Goal: Task Accomplishment & Management: Complete application form

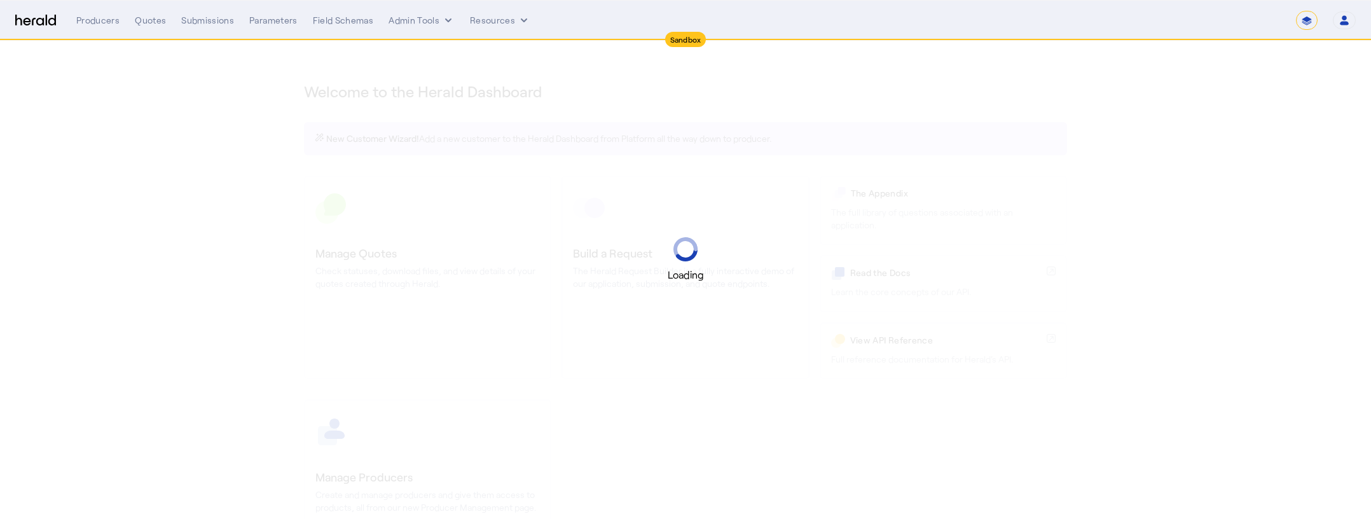
select select "*******"
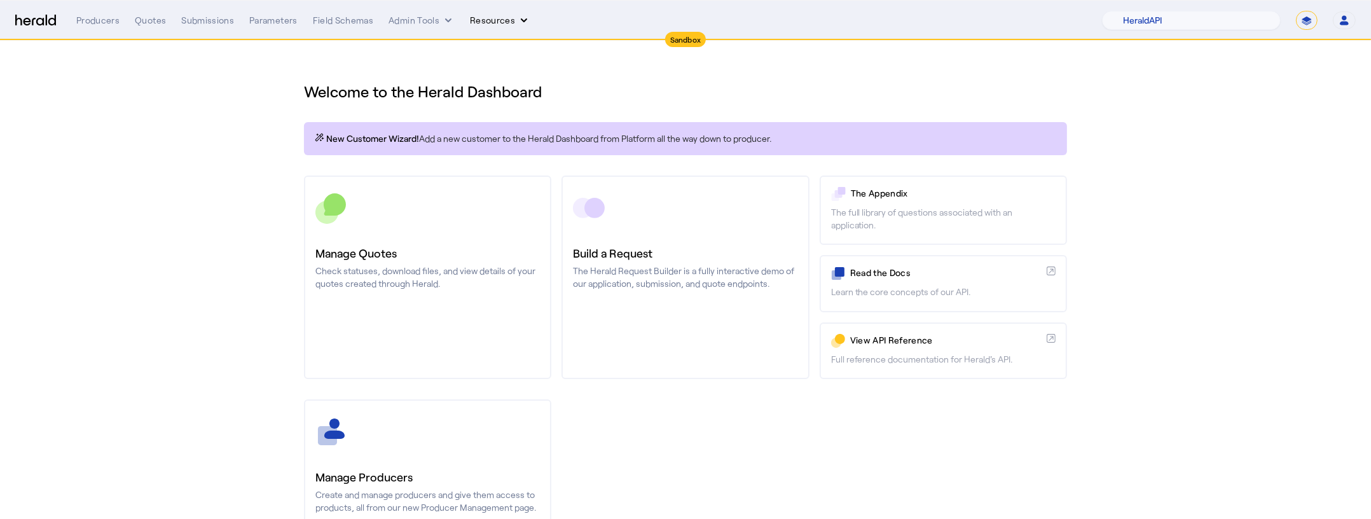
click at [520, 22] on icon "Resources dropdown menu" at bounding box center [524, 20] width 13 height 13
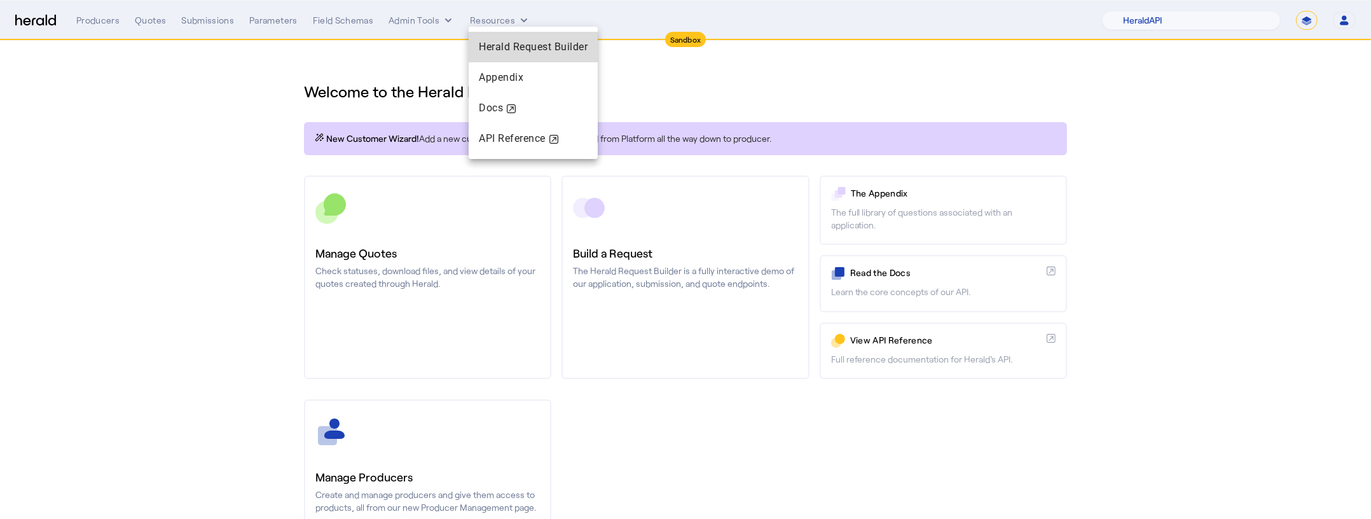
click at [531, 50] on span "Herald Request Builder" at bounding box center [533, 47] width 109 height 12
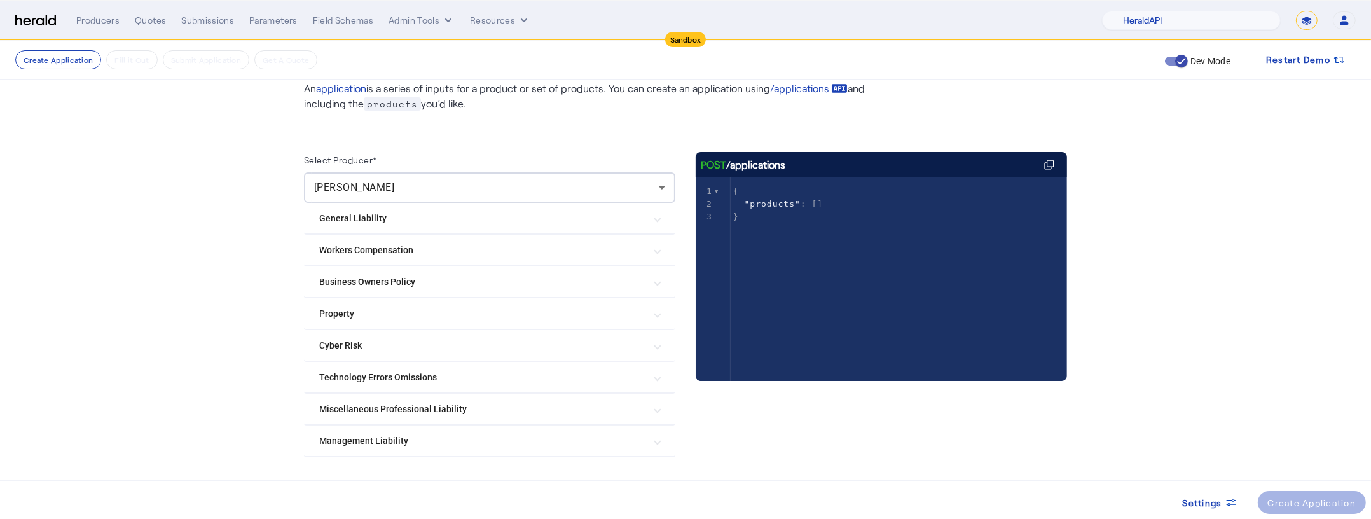
scroll to position [93, 0]
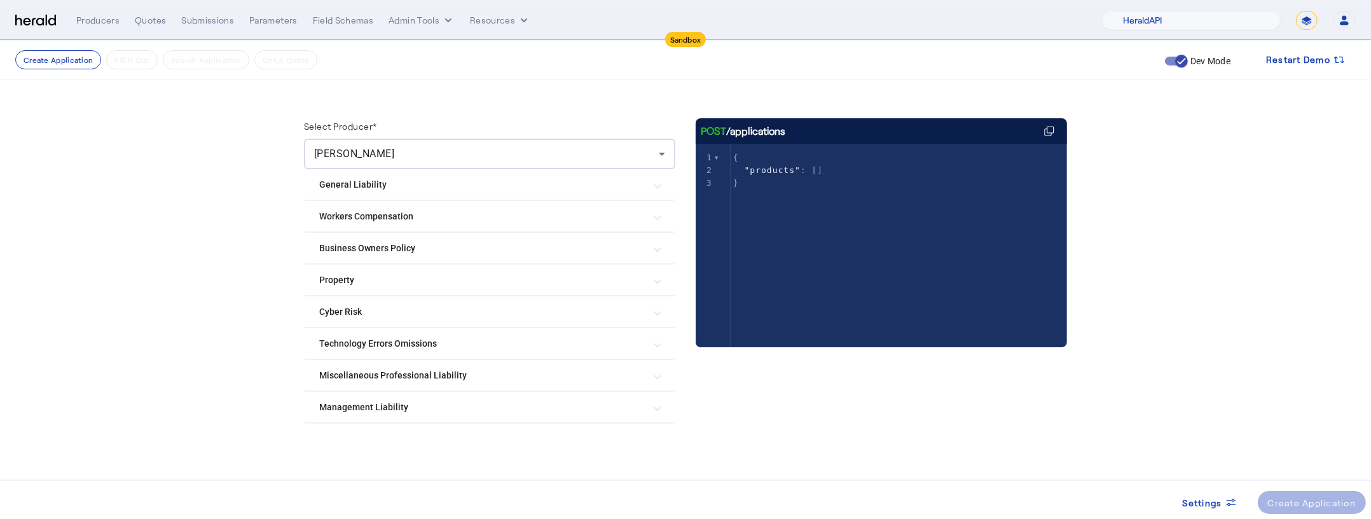
click at [450, 315] on Risk "Cyber Risk" at bounding box center [482, 311] width 326 height 13
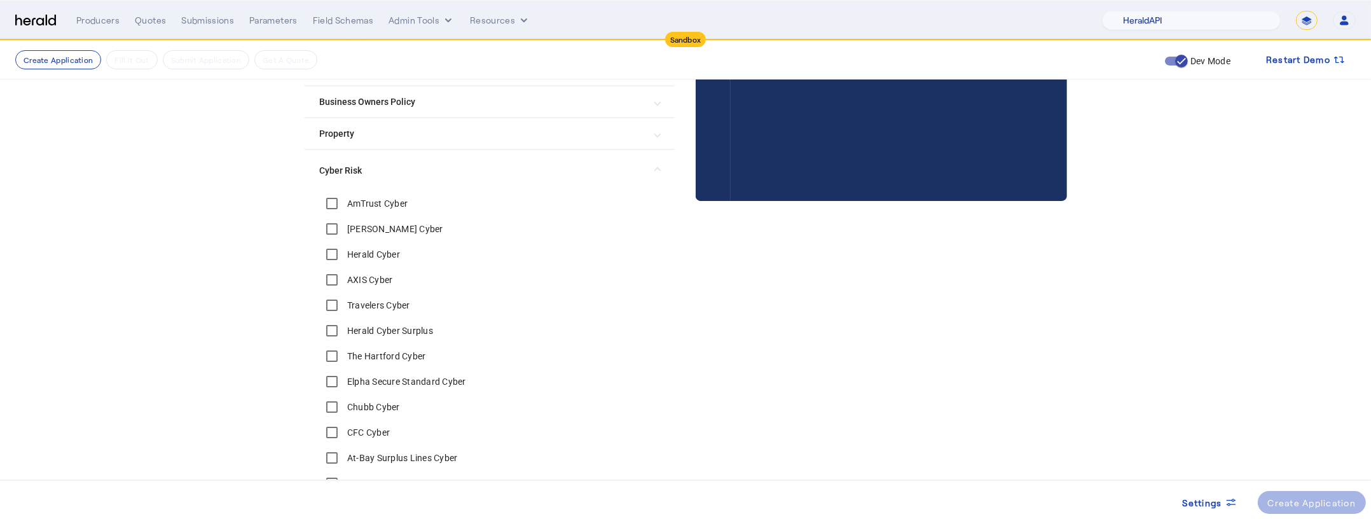
scroll to position [0, 0]
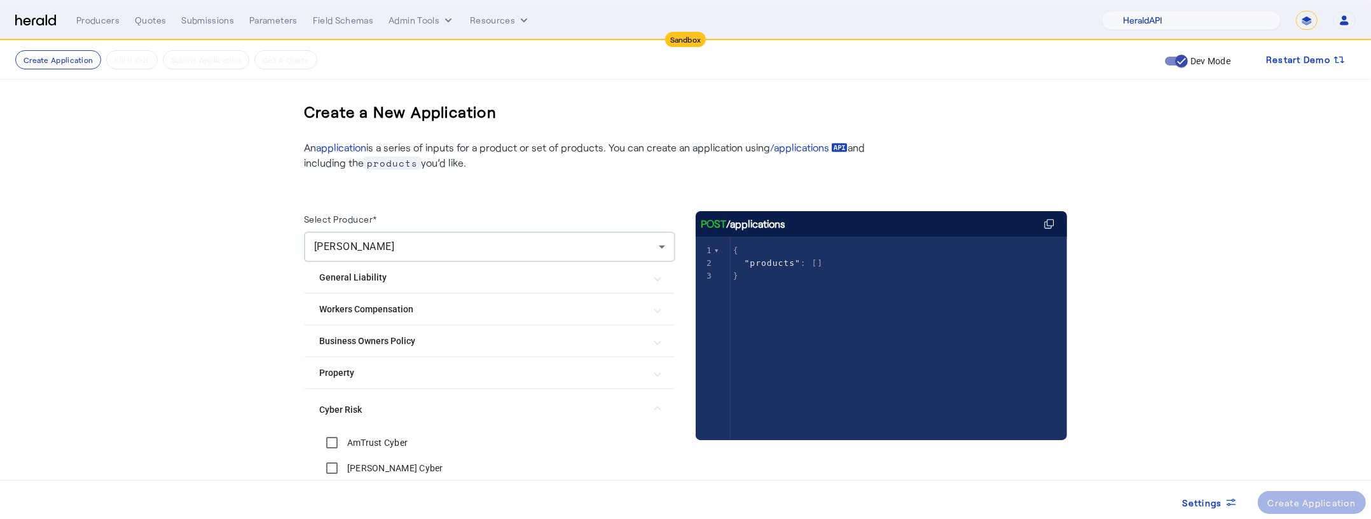
click at [402, 412] on Risk "Cyber Risk" at bounding box center [482, 409] width 326 height 13
click at [443, 470] on Liability "Miscellaneous Professional Liability" at bounding box center [482, 468] width 326 height 13
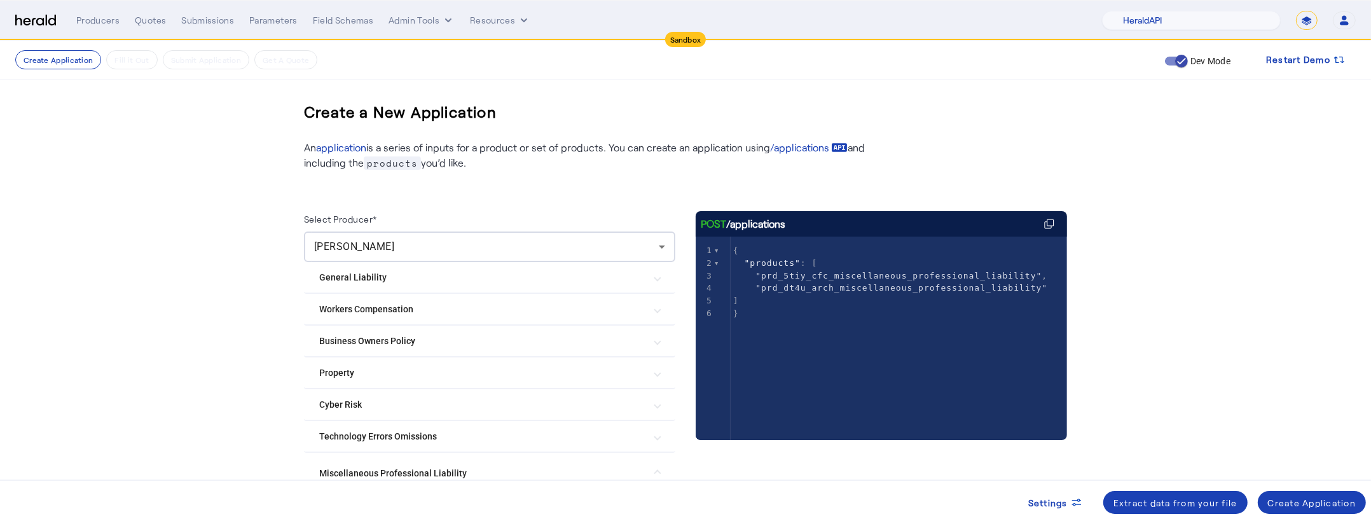
click at [1190, 10] on nav "Sandbox Menu Producers Quotes Submissions Parameters Field Schemas Admin Tools …" at bounding box center [685, 20] width 1371 height 39
click at [1191, 17] on select "1Fort Acrisure Acturis Affinity Advisors Affinity Risk Agentero AmWins Anzen Ao…" at bounding box center [1191, 20] width 179 height 19
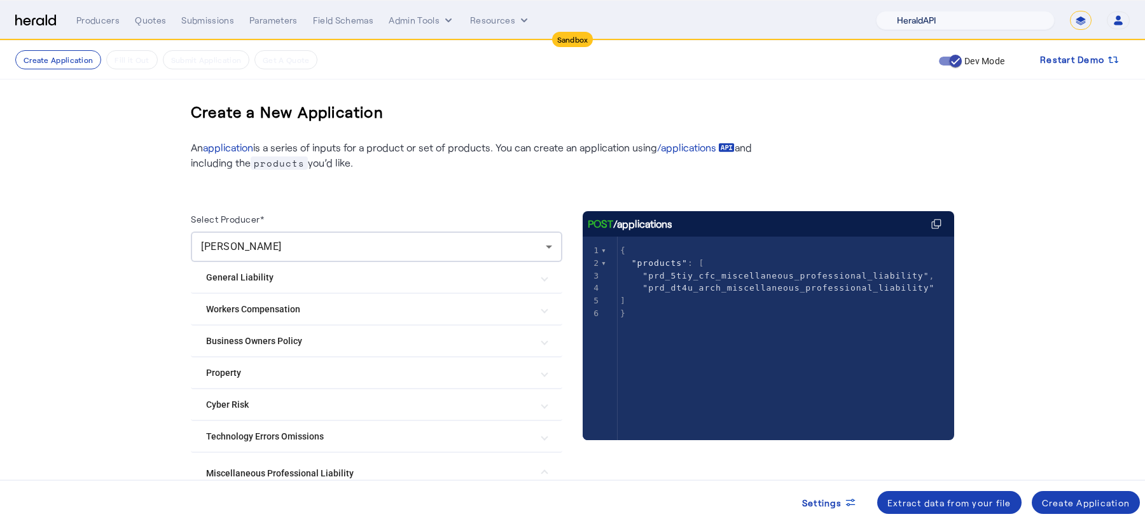
click at [985, 28] on select "1Fort Acrisure Acturis Affinity Advisors Affinity Risk Agentero AmWins Anzen Ao…" at bounding box center [965, 20] width 179 height 19
select select "pfm_h3db_crc"
click at [912, 11] on select "1Fort Acrisure Acturis Affinity Advisors Affinity Risk Agentero AmWins Anzen Ao…" at bounding box center [965, 20] width 179 height 19
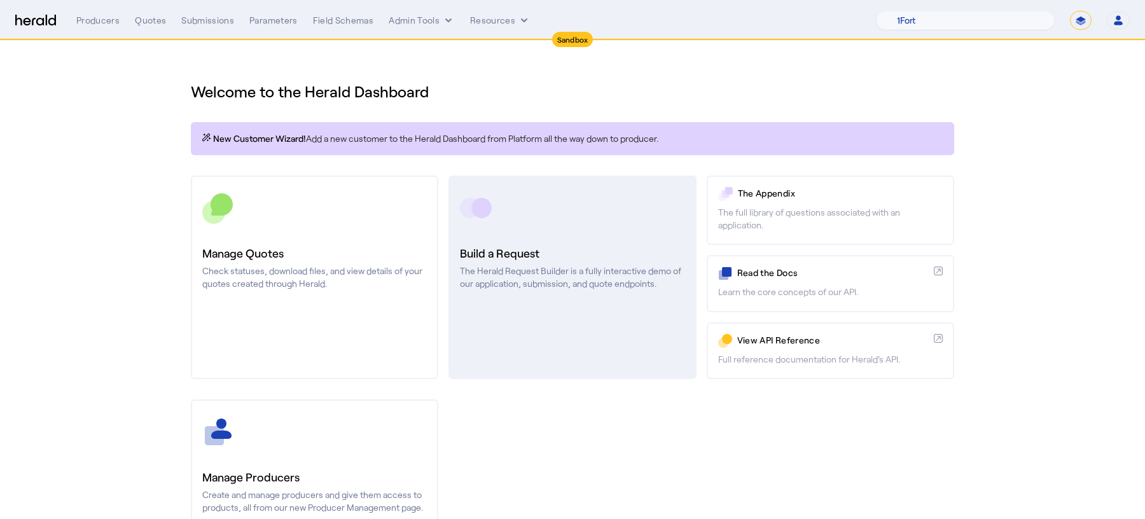
click at [597, 247] on h3 "Build a Request" at bounding box center [572, 253] width 224 height 18
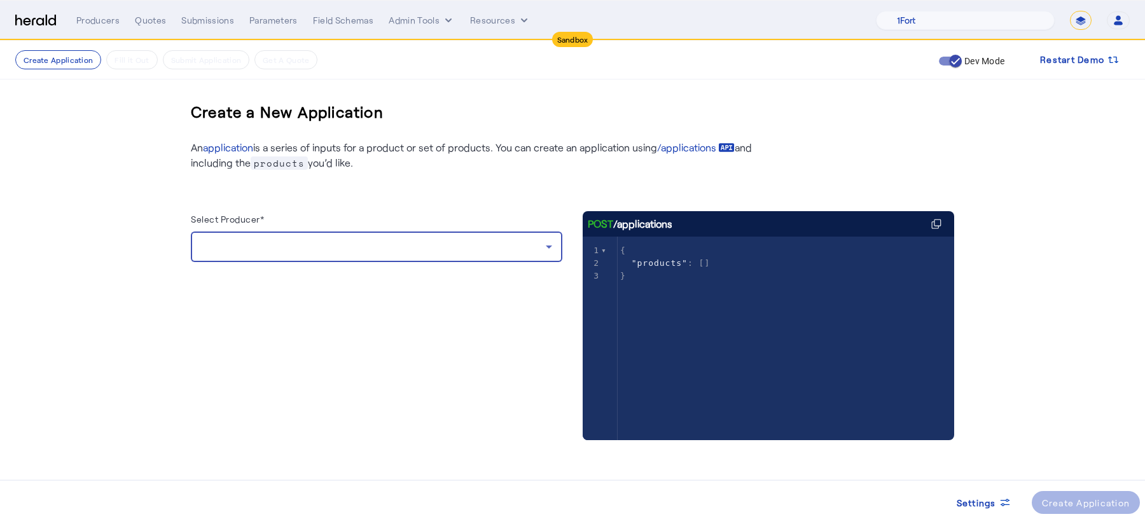
click at [474, 248] on div at bounding box center [373, 246] width 345 height 15
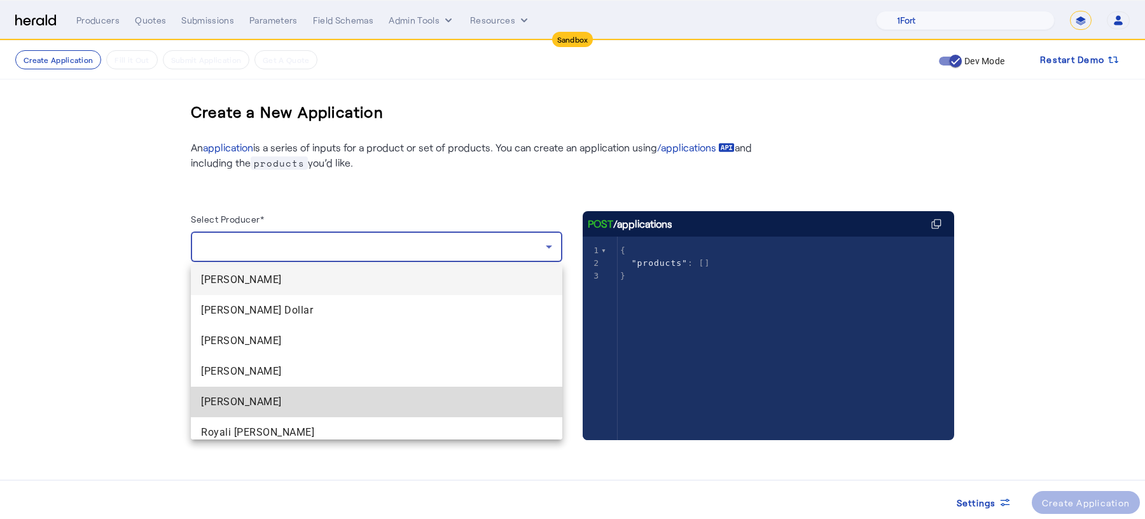
click at [391, 404] on span "[PERSON_NAME]" at bounding box center [376, 401] width 351 height 15
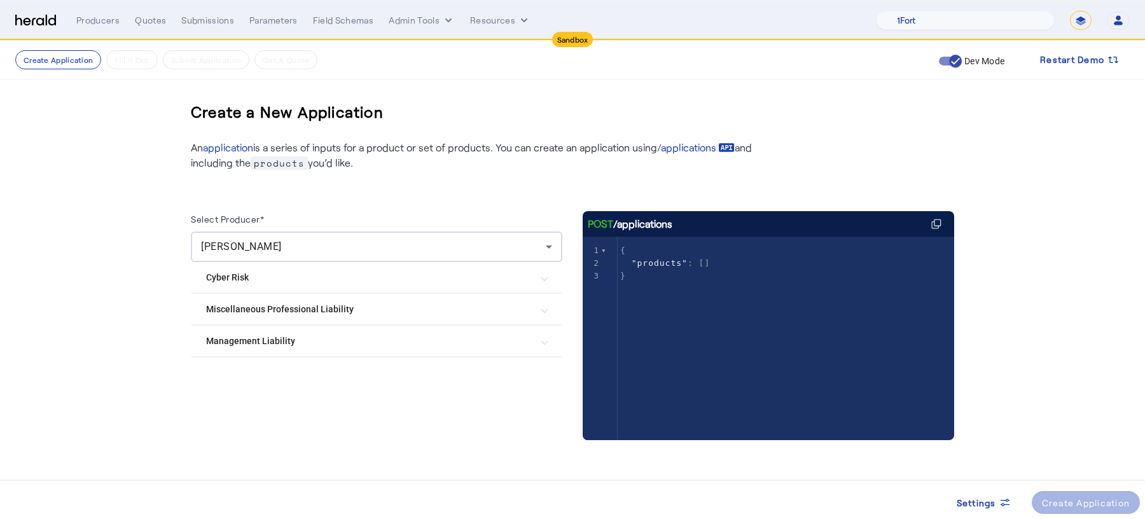
click at [295, 279] on Risk "Cyber Risk" at bounding box center [369, 277] width 326 height 13
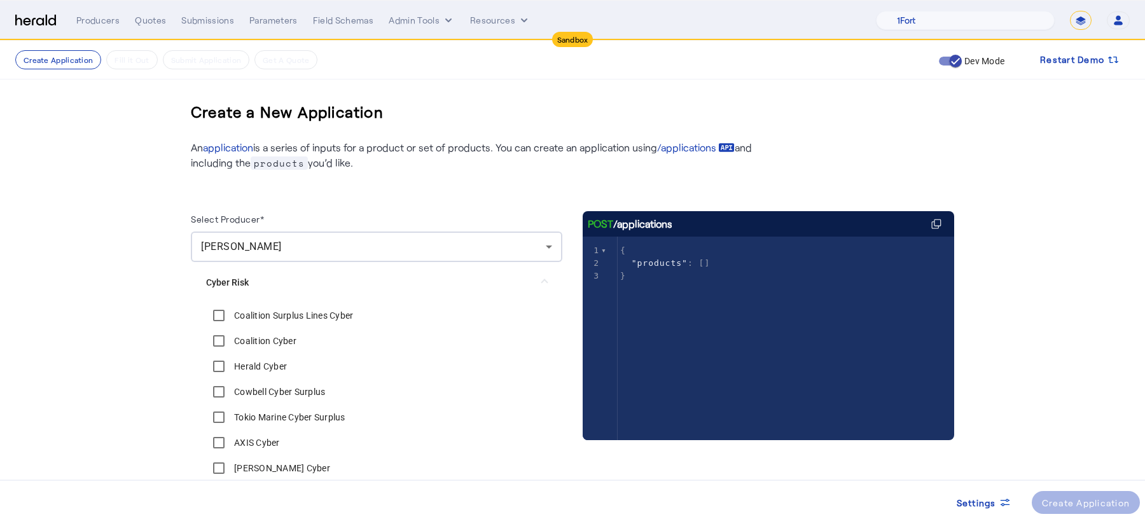
click at [296, 279] on Risk "Cyber Risk" at bounding box center [369, 282] width 326 height 13
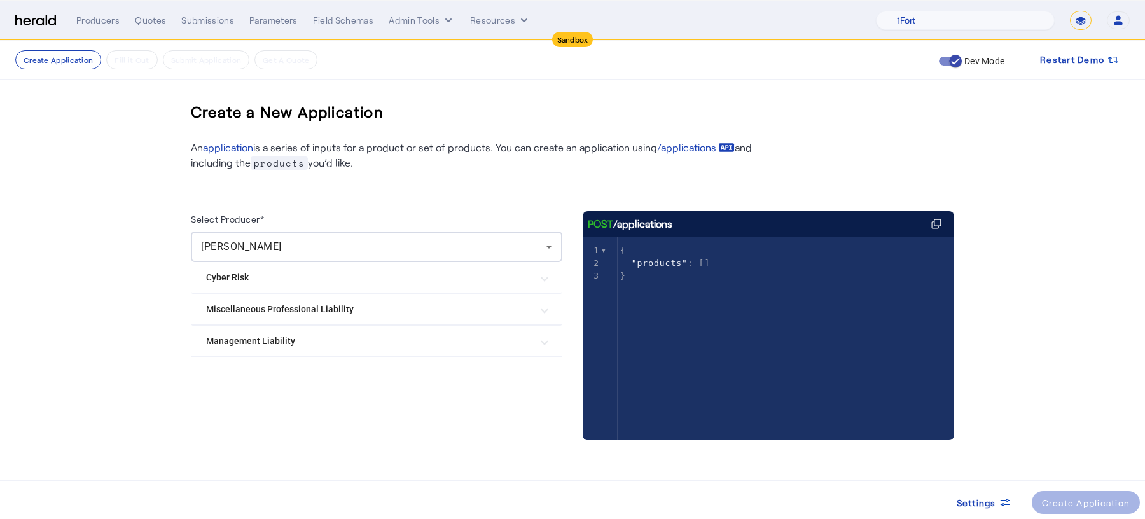
click at [295, 315] on Liability "Miscellaneous Professional Liability" at bounding box center [369, 309] width 326 height 13
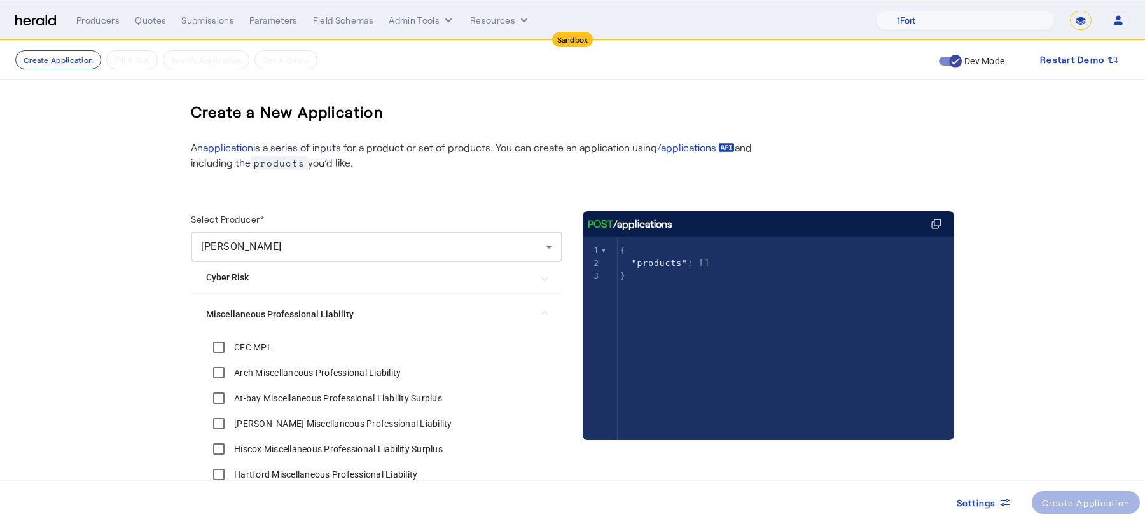
click at [248, 351] on label "CFC MPL" at bounding box center [251, 347] width 41 height 13
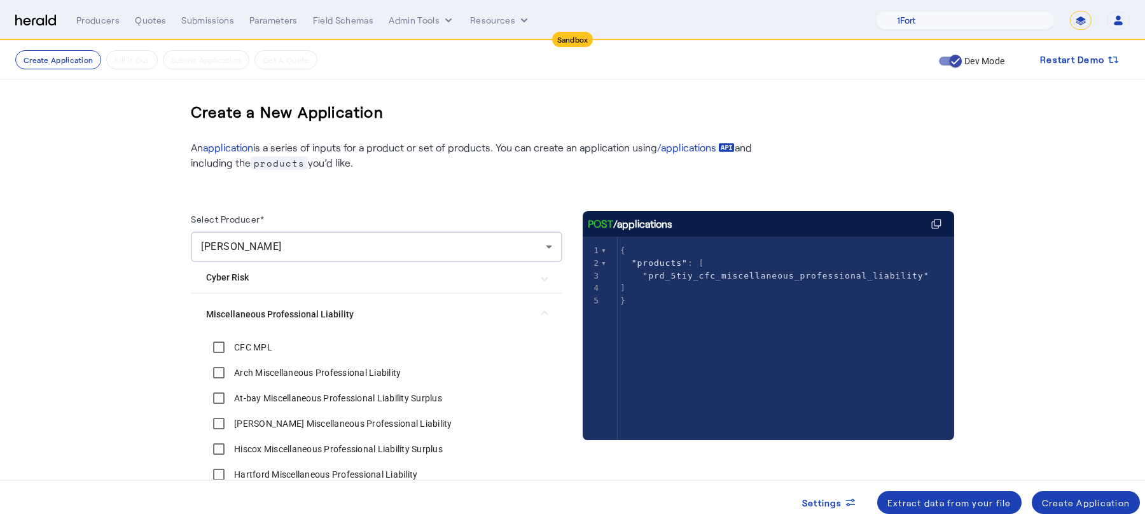
click at [251, 371] on label "Arch Miscellaneous Professional Liability" at bounding box center [315, 372] width 169 height 13
click at [1082, 502] on div "Create Application" at bounding box center [1086, 502] width 88 height 13
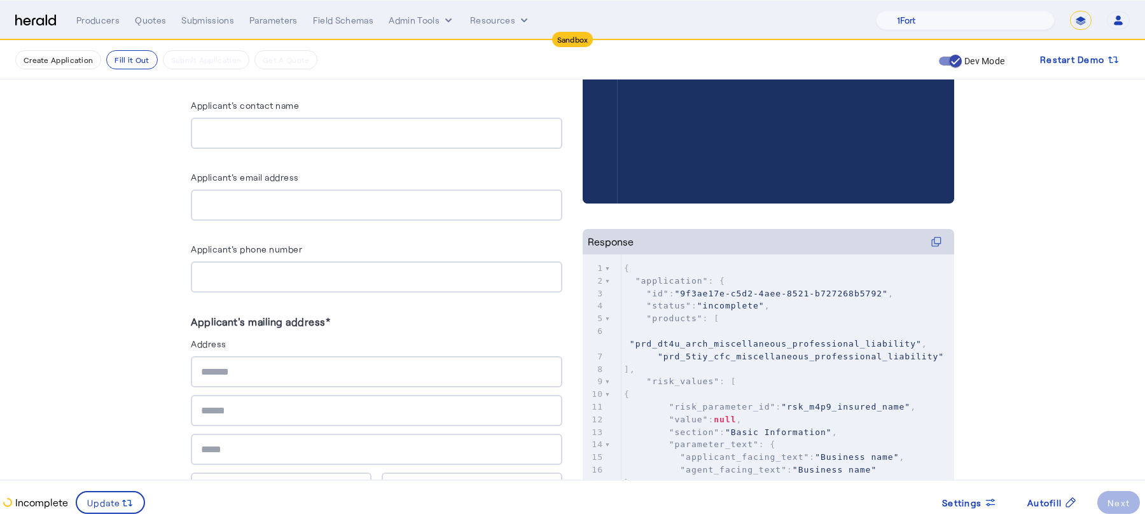
click at [771, 350] on pre ""prd_5tiy_cfc_miscellaneous_professional_liability"" at bounding box center [787, 356] width 333 height 13
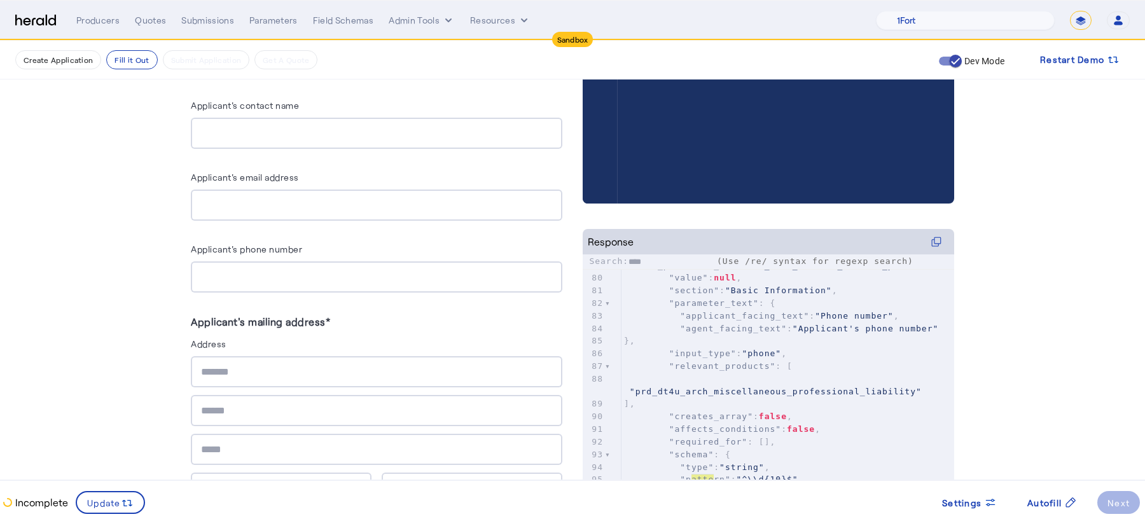
type input "*****"
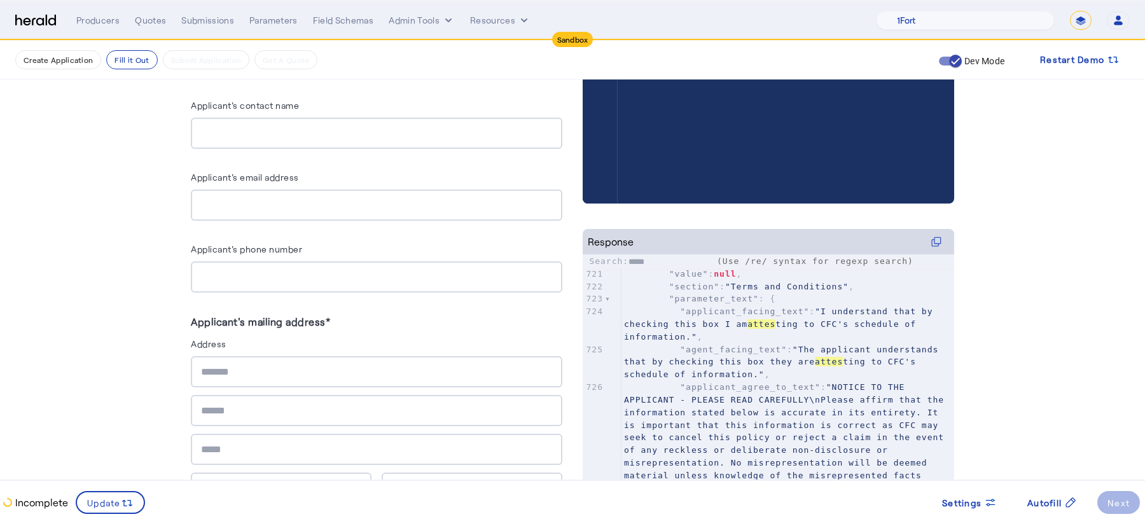
scroll to position [0, 0]
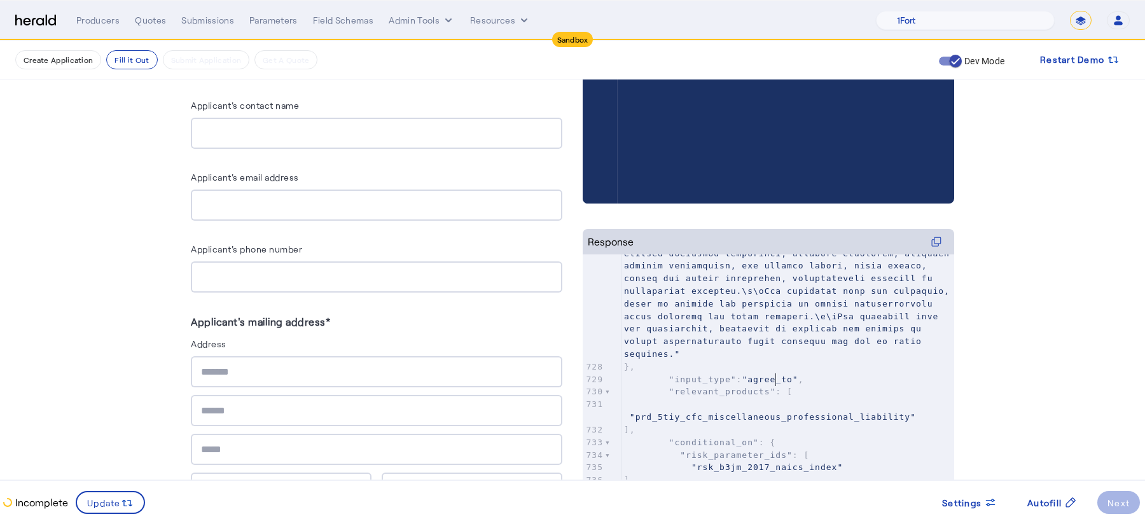
click at [778, 378] on span ""agree_to"" at bounding box center [770, 380] width 56 height 10
type textarea "**********"
click at [778, 378] on span ""agree_to"" at bounding box center [770, 380] width 56 height 10
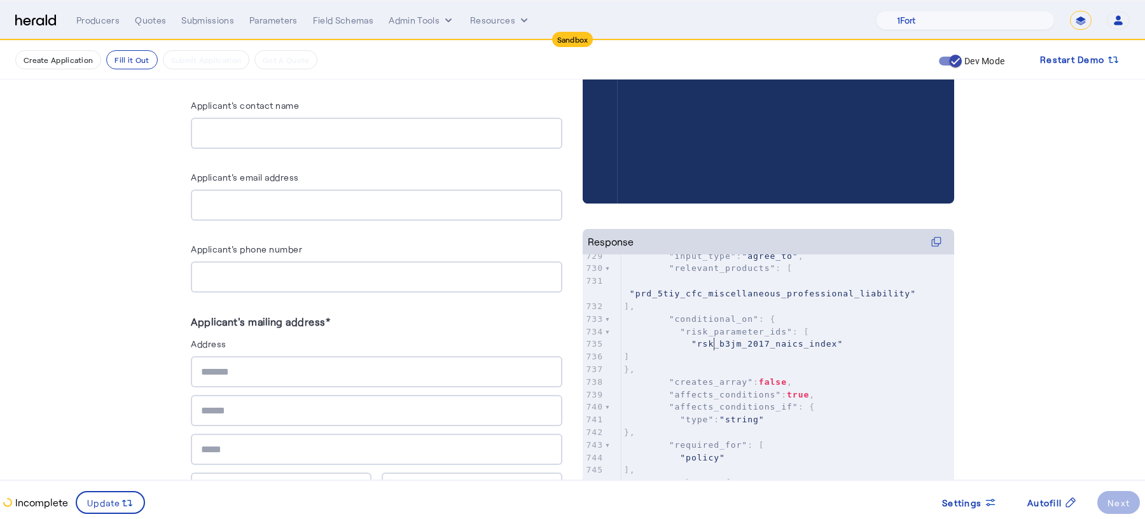
click at [713, 345] on span ""rsk_b3jm_2017_naics_index"" at bounding box center [766, 344] width 151 height 10
type textarea "**********"
click at [713, 345] on span ""rsk_b3jm_2017_naics_index"" at bounding box center [766, 344] width 151 height 10
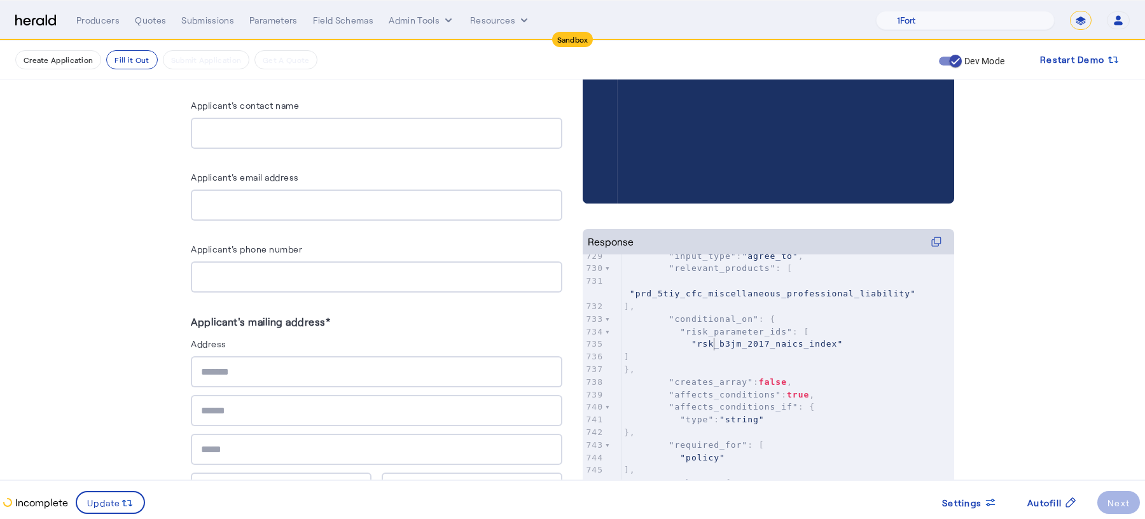
click at [713, 345] on span ""rsk_b3jm_2017_naics_index"" at bounding box center [766, 344] width 151 height 10
type textarea "**********"
click at [713, 345] on span ""rsk_b3jm_2017_naics_index"" at bounding box center [766, 344] width 151 height 10
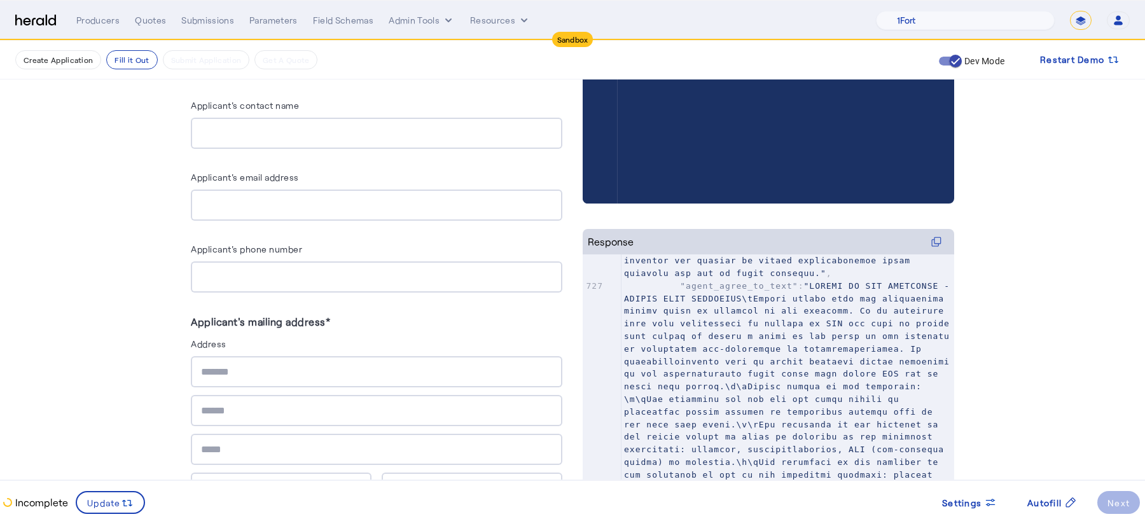
scroll to position [11002, 0]
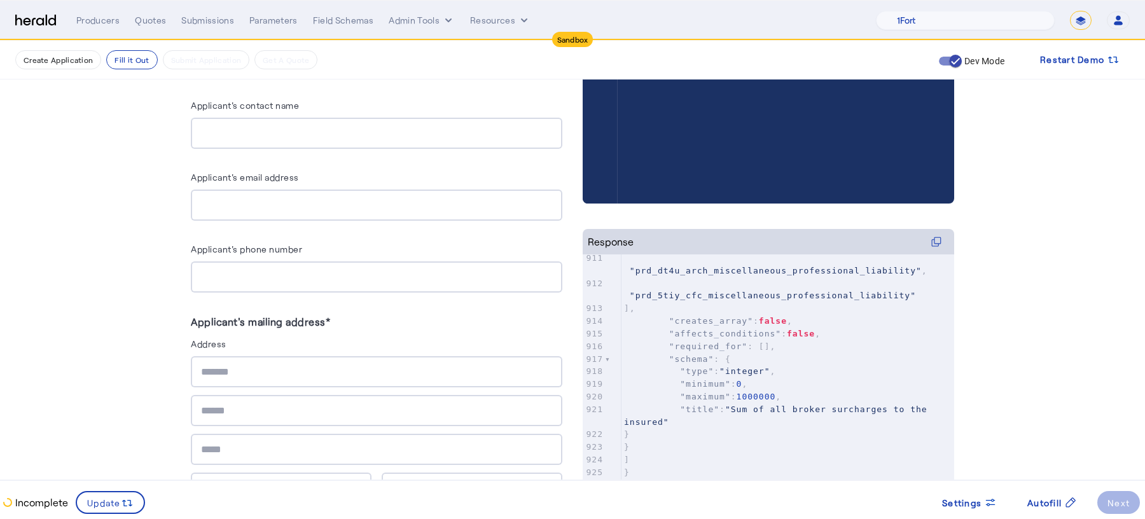
click at [770, 392] on span "1000000" at bounding box center [755, 397] width 39 height 10
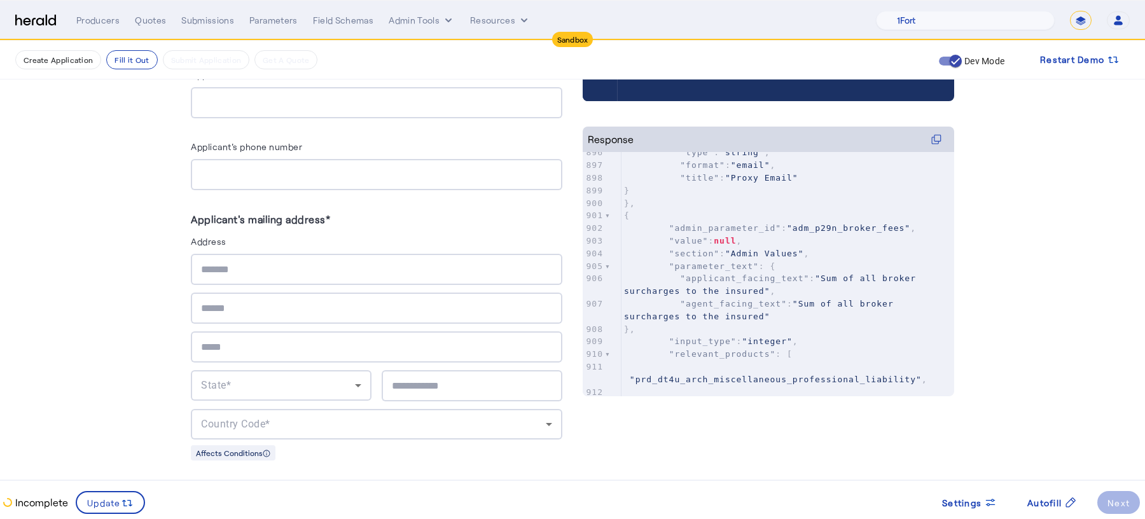
scroll to position [13200, 0]
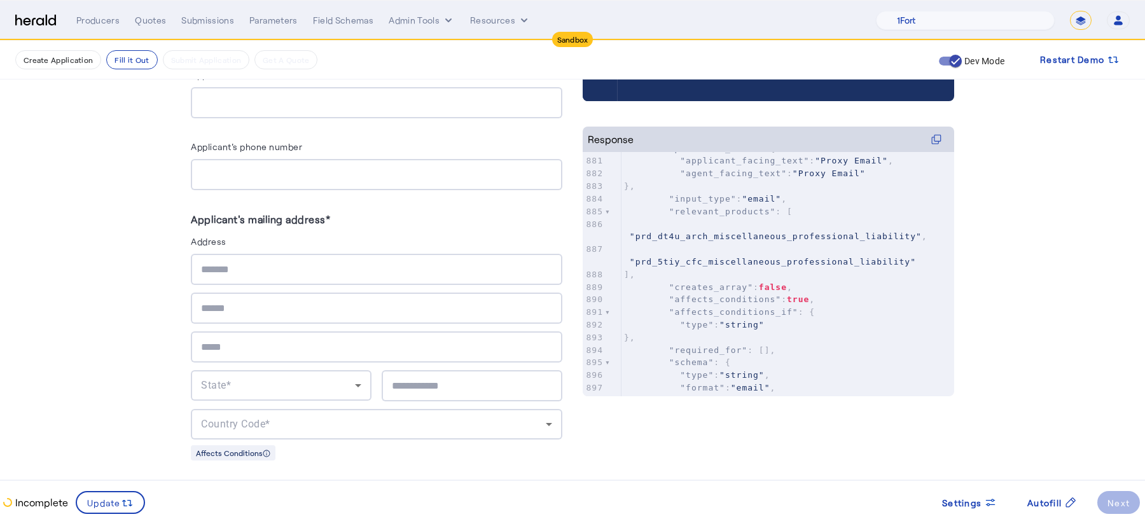
click at [865, 258] on span ""prd_5tiy_cfc_miscellaneous_professional_liability"" at bounding box center [773, 262] width 286 height 10
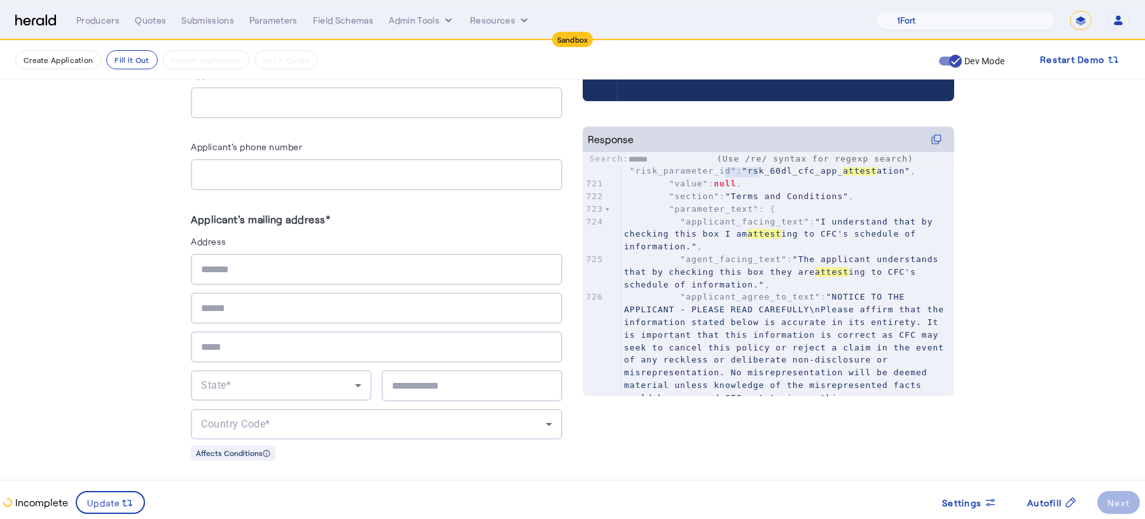
type input "******"
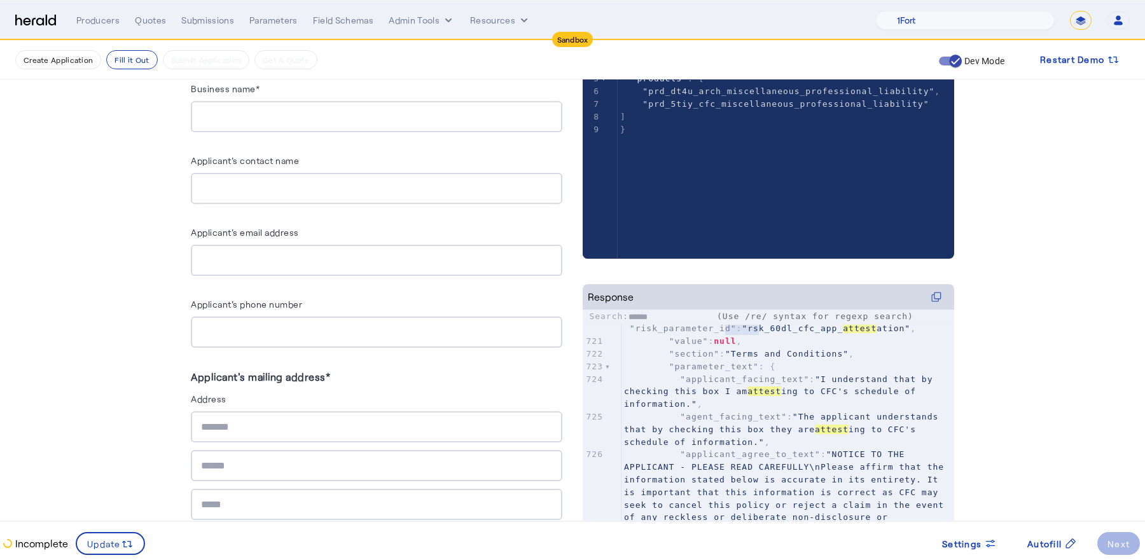
scroll to position [268, 0]
